Goal: Complete application form

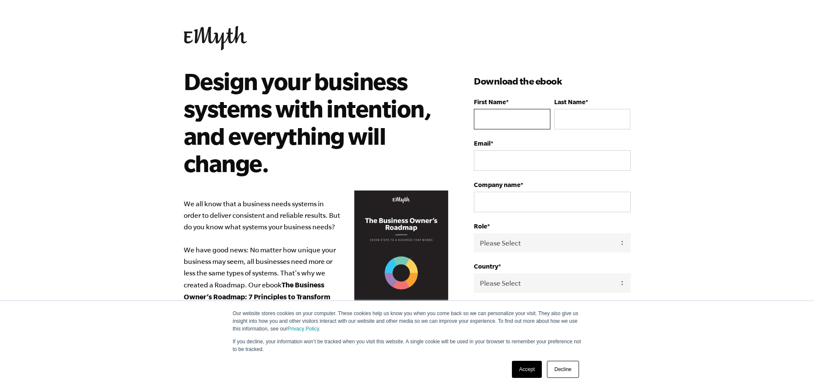
click at [494, 116] on input "First Name *" at bounding box center [512, 119] width 76 height 21
type input "[PERSON_NAME]"
type input "[EMAIL_ADDRESS][DOMAIN_NAME]"
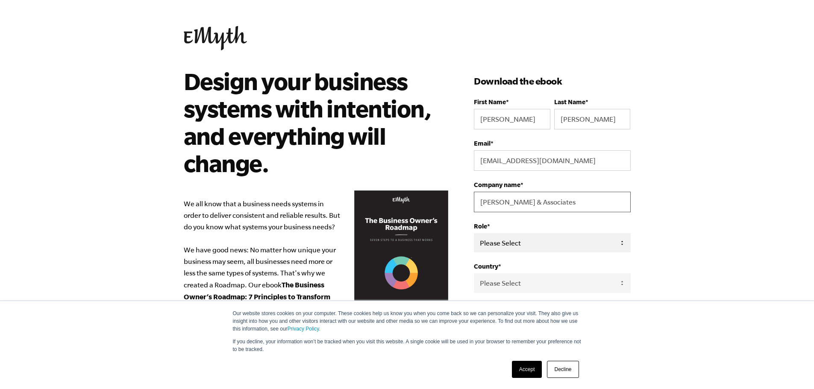
type input "[PERSON_NAME] & Associates"
click at [620, 242] on select "Please Select Owner Partner / Co-Owner Executive Employee / Other" at bounding box center [552, 242] width 156 height 19
select select "Partner / Co-Owner"
click at [474, 233] on select "Please Select Owner Partner / Co-Owner Executive Employee / Other" at bounding box center [552, 242] width 156 height 19
click at [620, 284] on select "Please Select [GEOGRAPHIC_DATA] [GEOGRAPHIC_DATA] [GEOGRAPHIC_DATA] [GEOGRAPHIC…" at bounding box center [552, 282] width 156 height 19
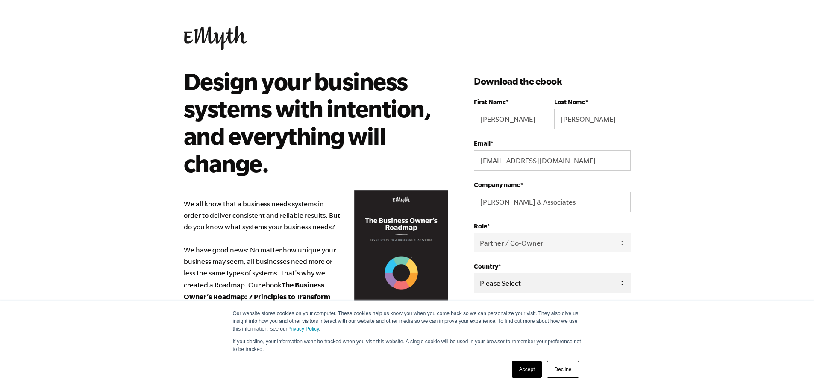
select select "[GEOGRAPHIC_DATA]"
click at [474, 274] on select "Please Select [GEOGRAPHIC_DATA] [GEOGRAPHIC_DATA] [GEOGRAPHIC_DATA] [GEOGRAPHIC…" at bounding box center [552, 282] width 156 height 19
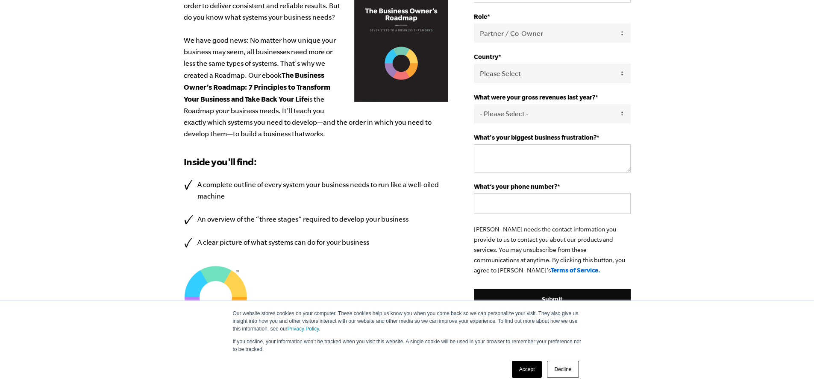
scroll to position [214, 0]
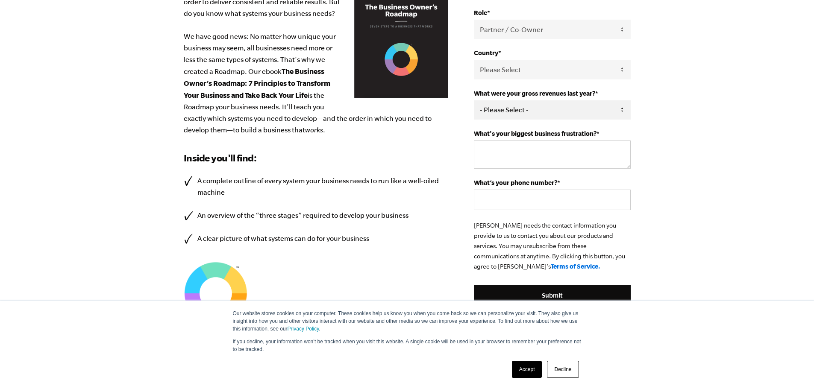
click at [622, 113] on select "- Please Select - 0-75K 76-150K 151-275K 276-500K 501-750K 751-1M 1-2.5M 2.5-5M…" at bounding box center [552, 109] width 156 height 19
select select "151-275K"
click at [474, 102] on select "- Please Select - 0-75K 76-150K 151-275K 276-500K 501-750K 751-1M 1-2.5M 2.5-5M…" at bounding box center [552, 109] width 156 height 19
click at [529, 164] on textarea "What's your biggest business frustration? *" at bounding box center [552, 155] width 156 height 28
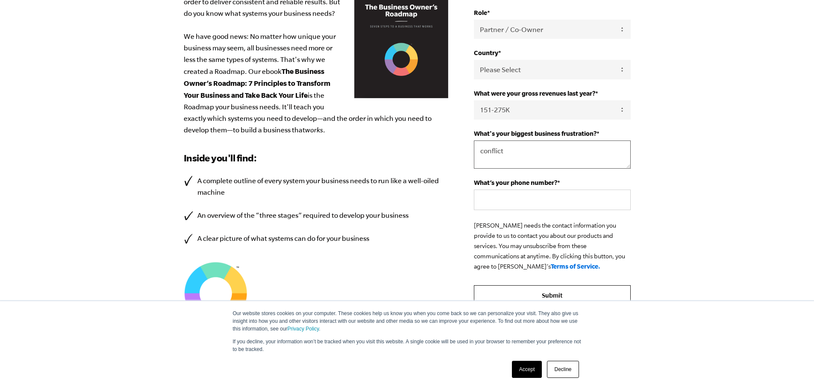
type textarea "conflict"
click at [559, 293] on input "Submit" at bounding box center [552, 295] width 156 height 21
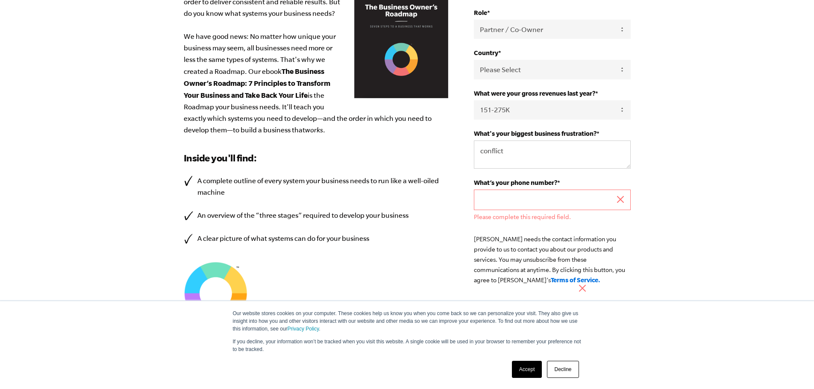
click at [541, 202] on input "What’s your phone number? *" at bounding box center [552, 200] width 156 height 21
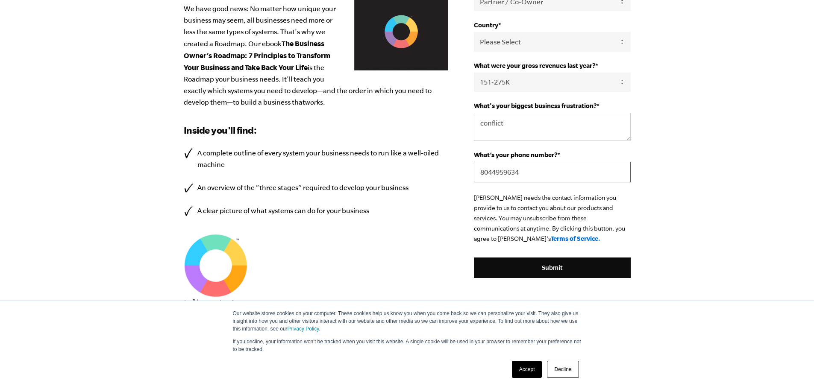
scroll to position [256, 0]
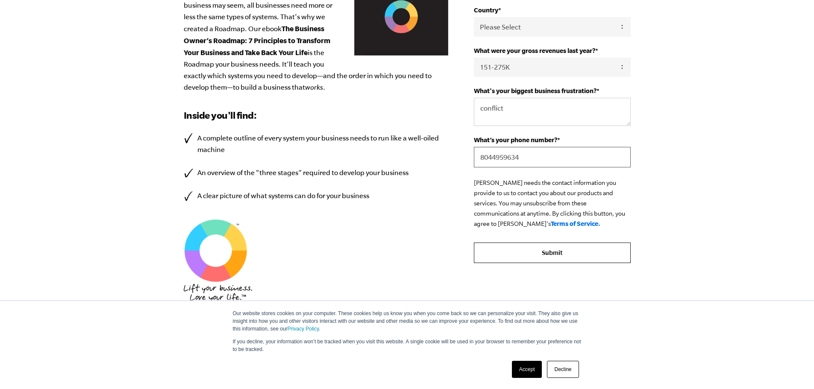
type input "8044959634"
click at [558, 252] on input "Submit" at bounding box center [552, 253] width 156 height 21
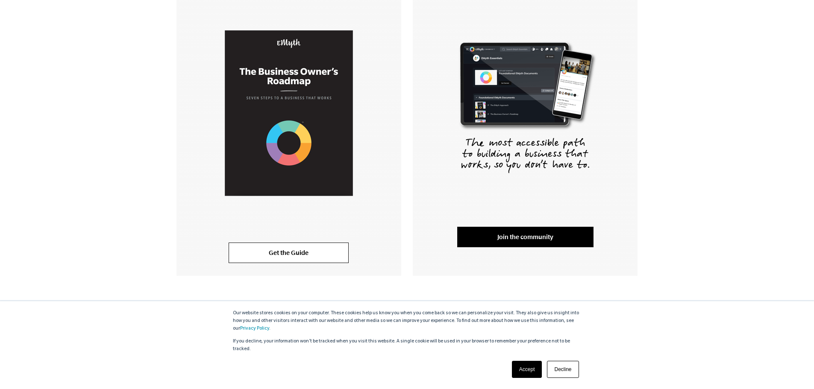
scroll to position [193, 0]
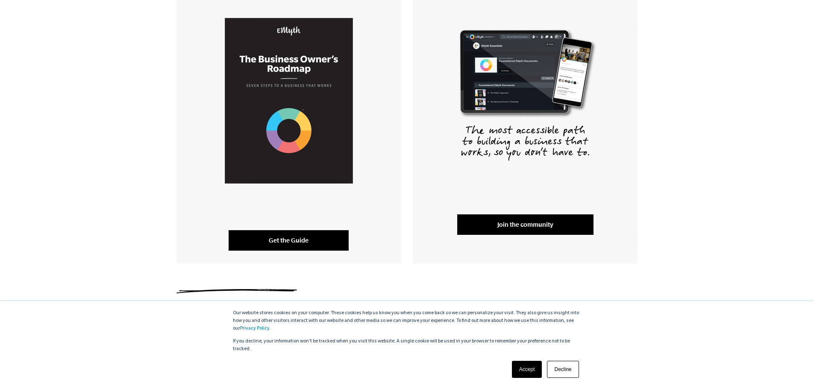
click at [295, 244] on link "Get the Guide" at bounding box center [289, 240] width 120 height 21
